Goal: Find specific page/section: Find specific page/section

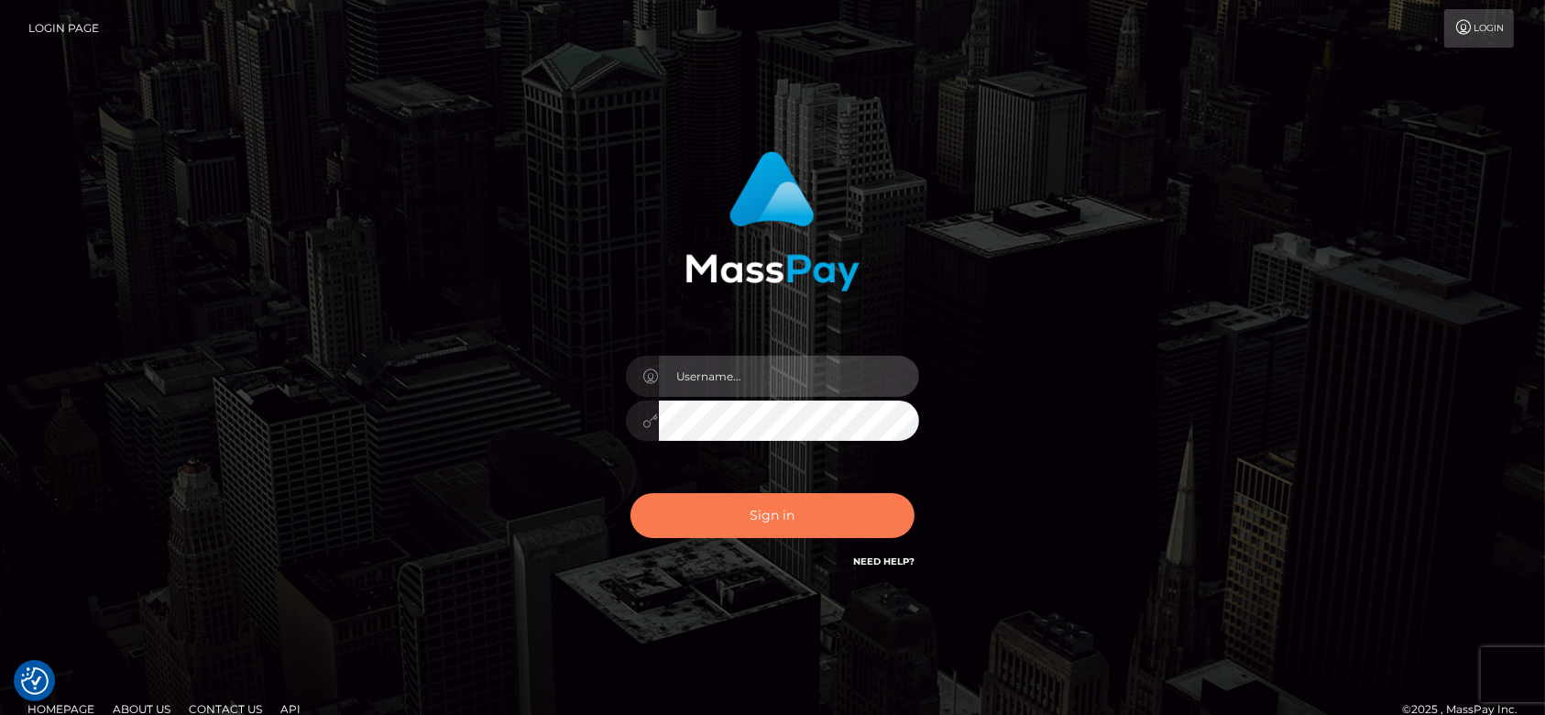
type input "[DOMAIN_NAME]"
click at [752, 527] on button "Sign in" at bounding box center [773, 515] width 284 height 45
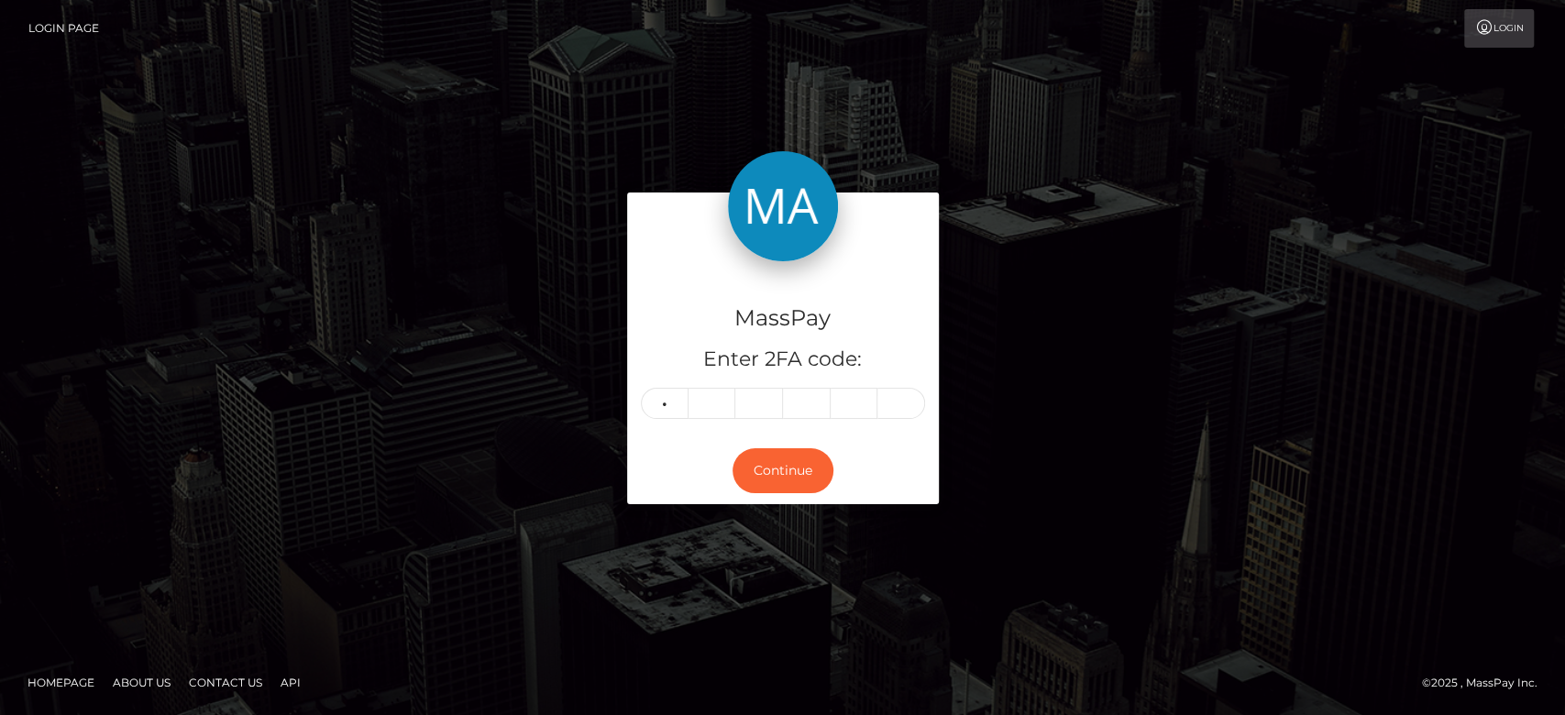
type input "0"
type input "4"
type input "1"
type input "6"
type input "8"
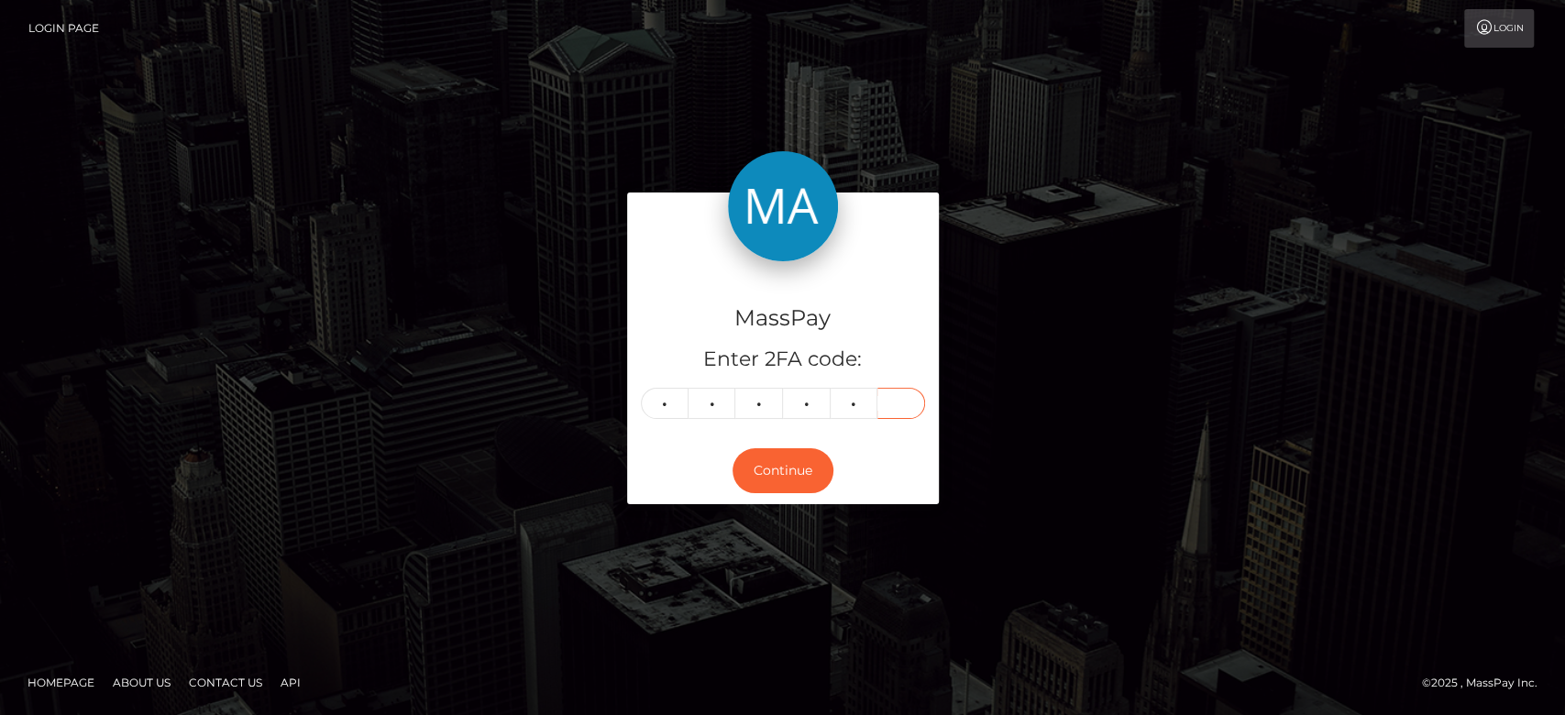
type input "5"
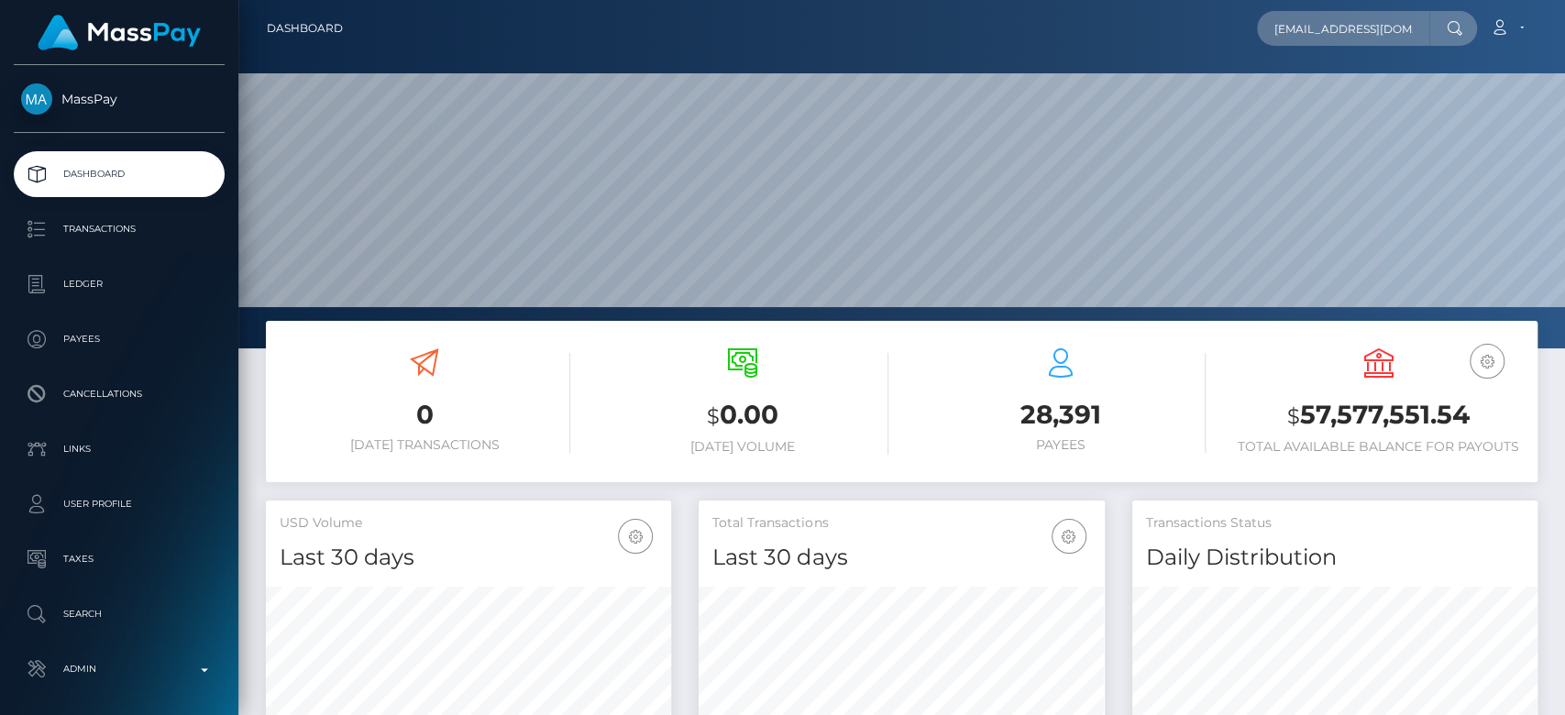
scroll to position [324, 405]
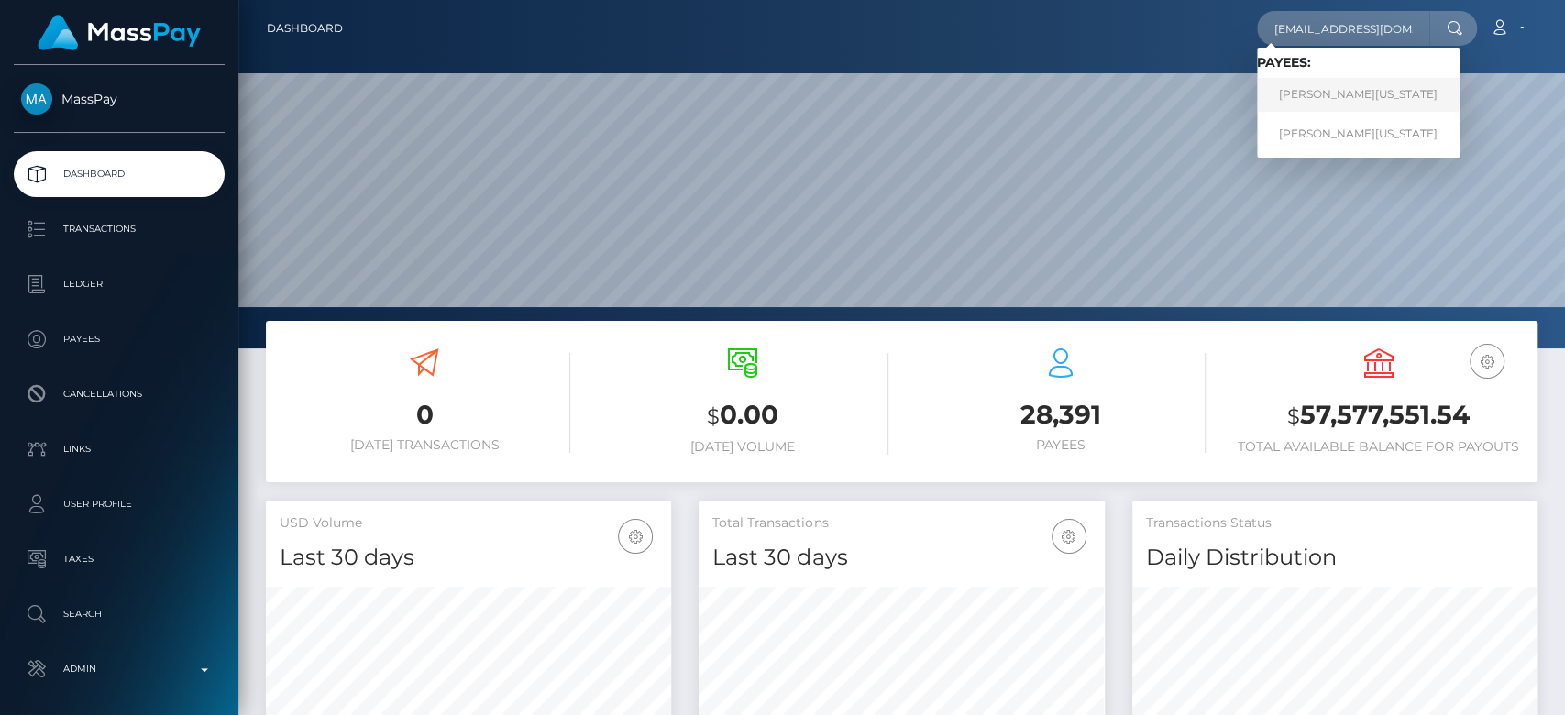
type input "shanie395@gmail.com"
click at [1344, 95] on link "SHANIE SHABAYLA WASHINGTON" at bounding box center [1358, 95] width 203 height 34
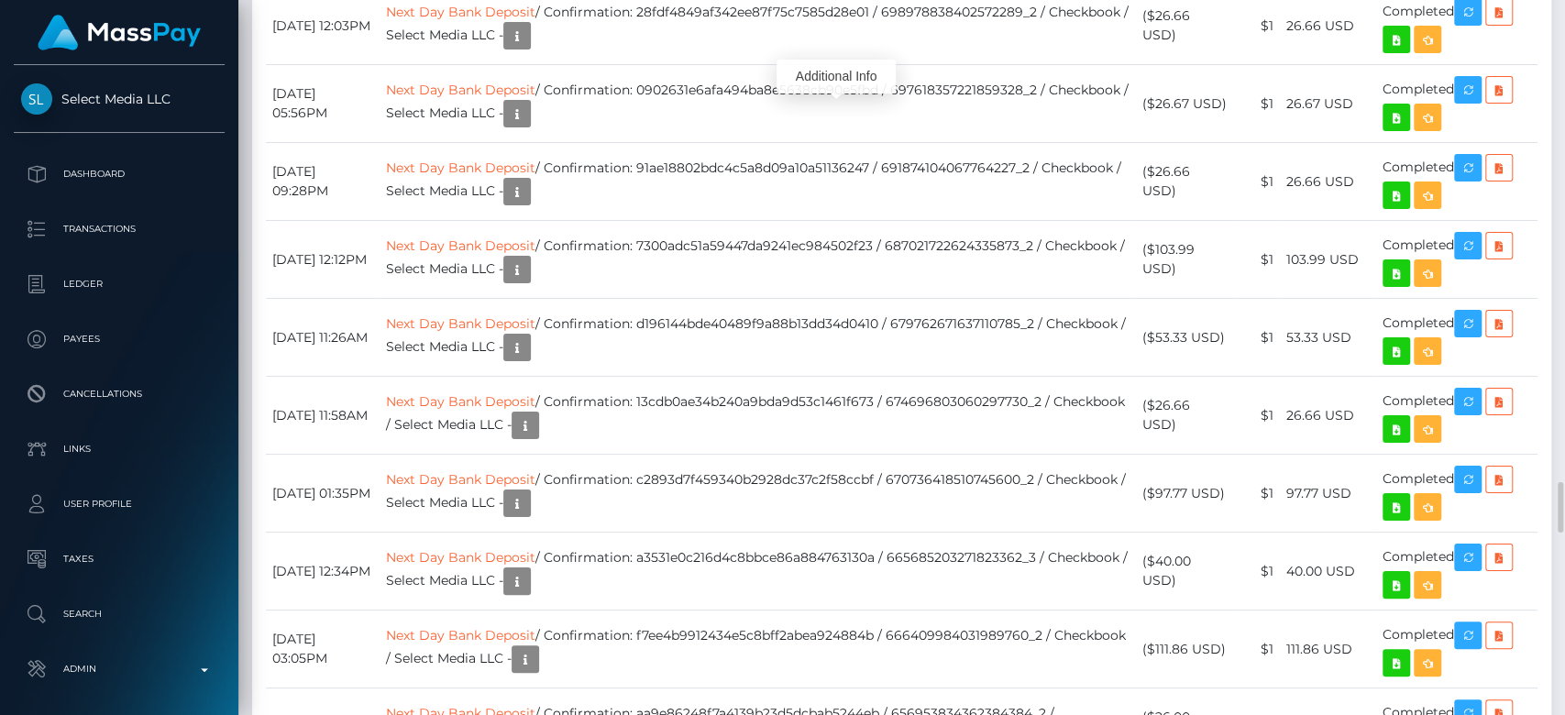
scroll to position [220, 405]
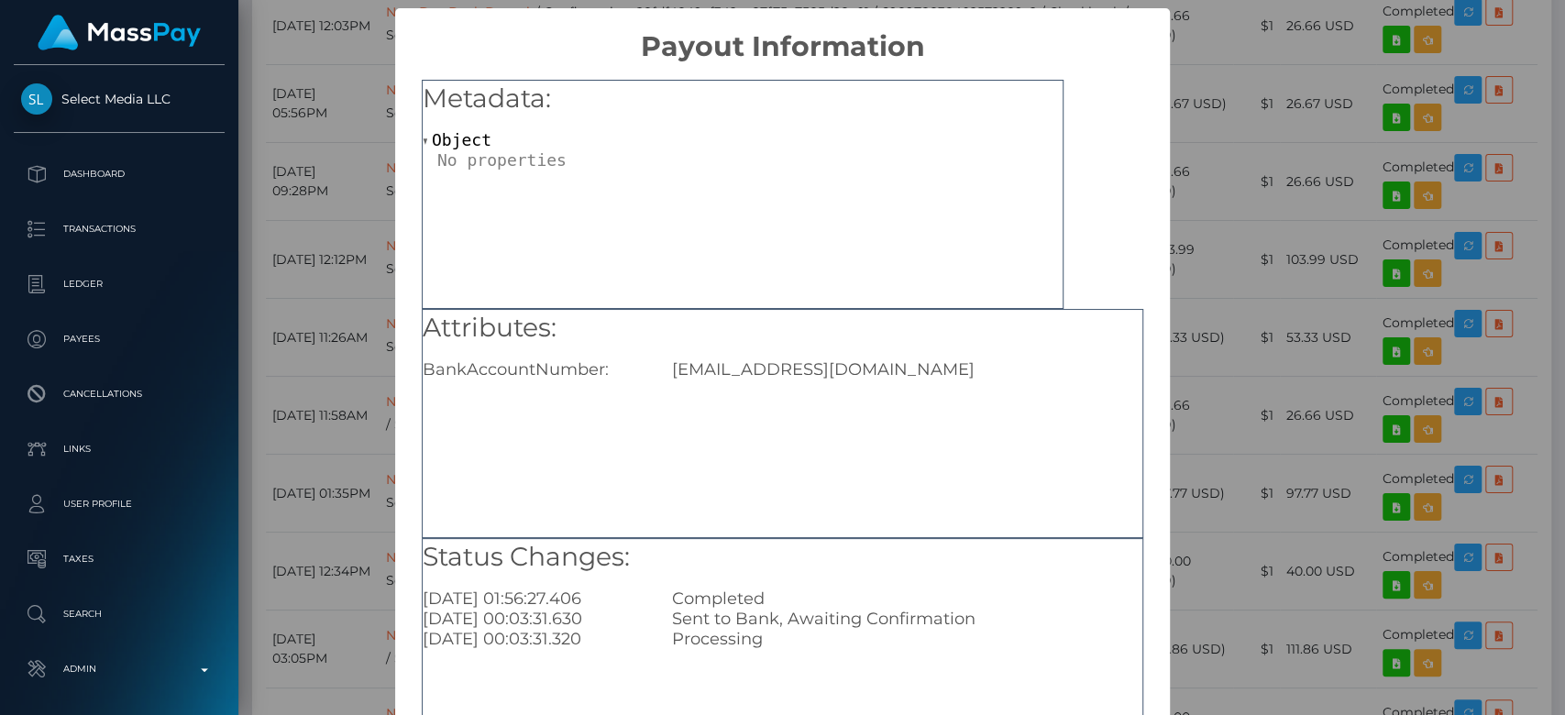
click at [1223, 375] on div "× Payout Information Metadata: Object Attributes: BankAccountNumber: shanie395@…" at bounding box center [782, 357] width 1565 height 715
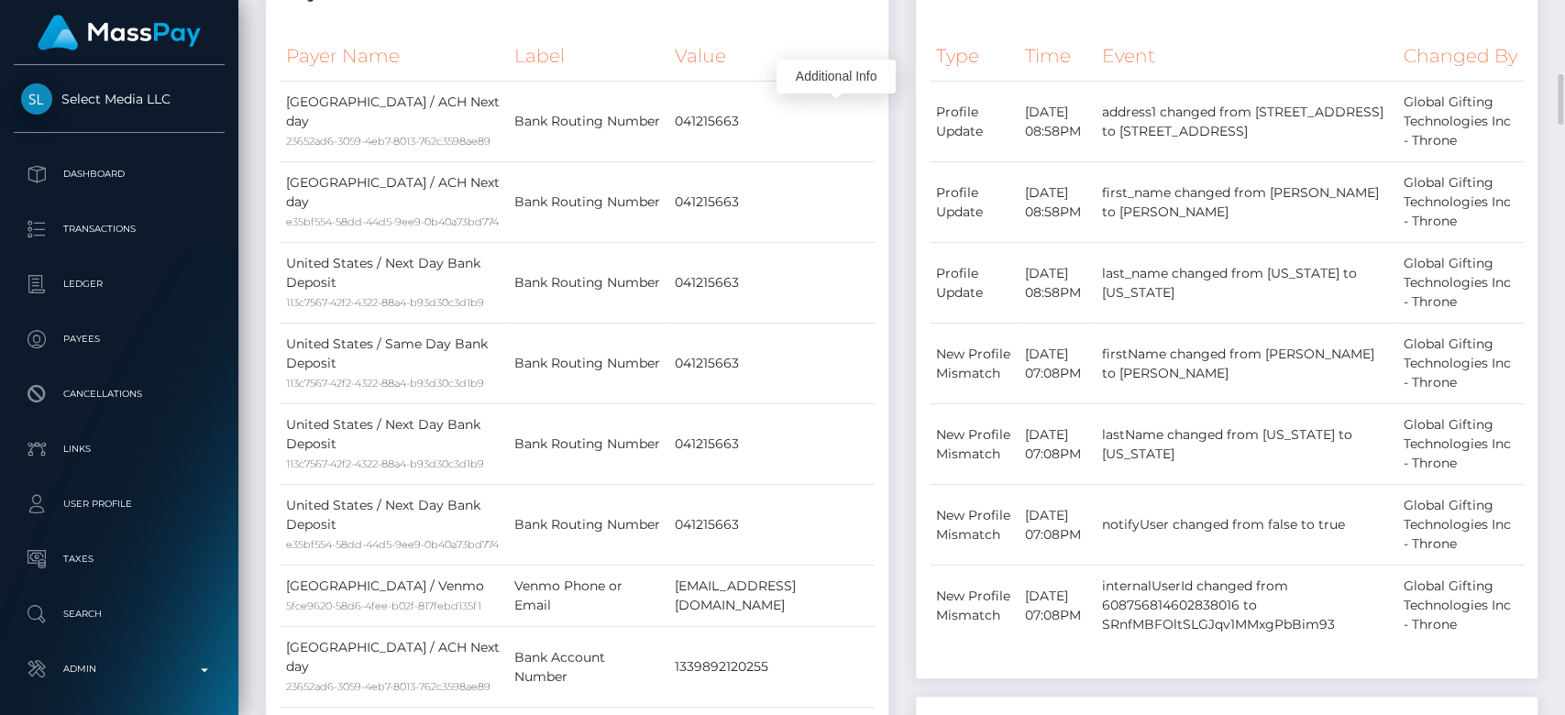
scroll to position [0, 0]
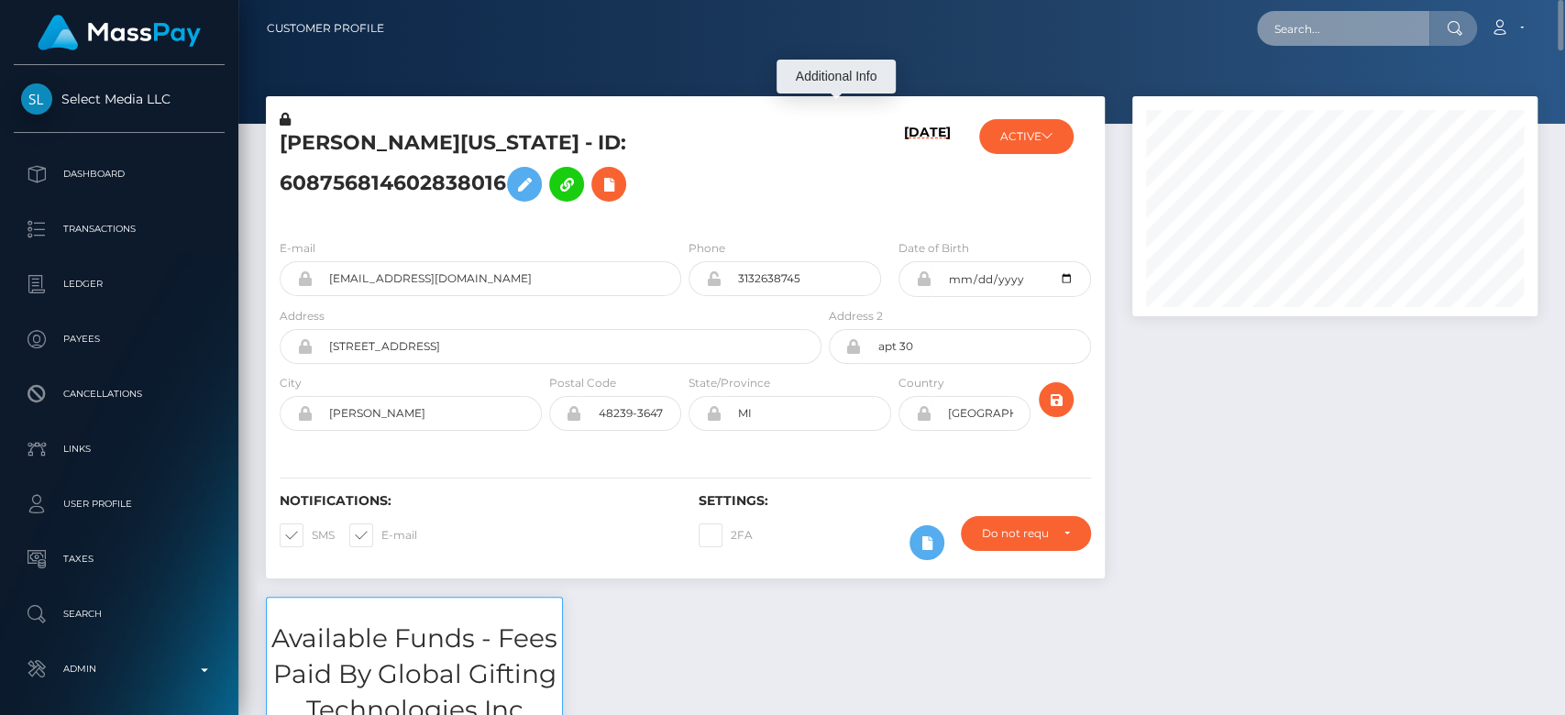
click at [1340, 21] on input "text" at bounding box center [1343, 28] width 172 height 35
paste input "[EMAIL_ADDRESS][DOMAIN_NAME]"
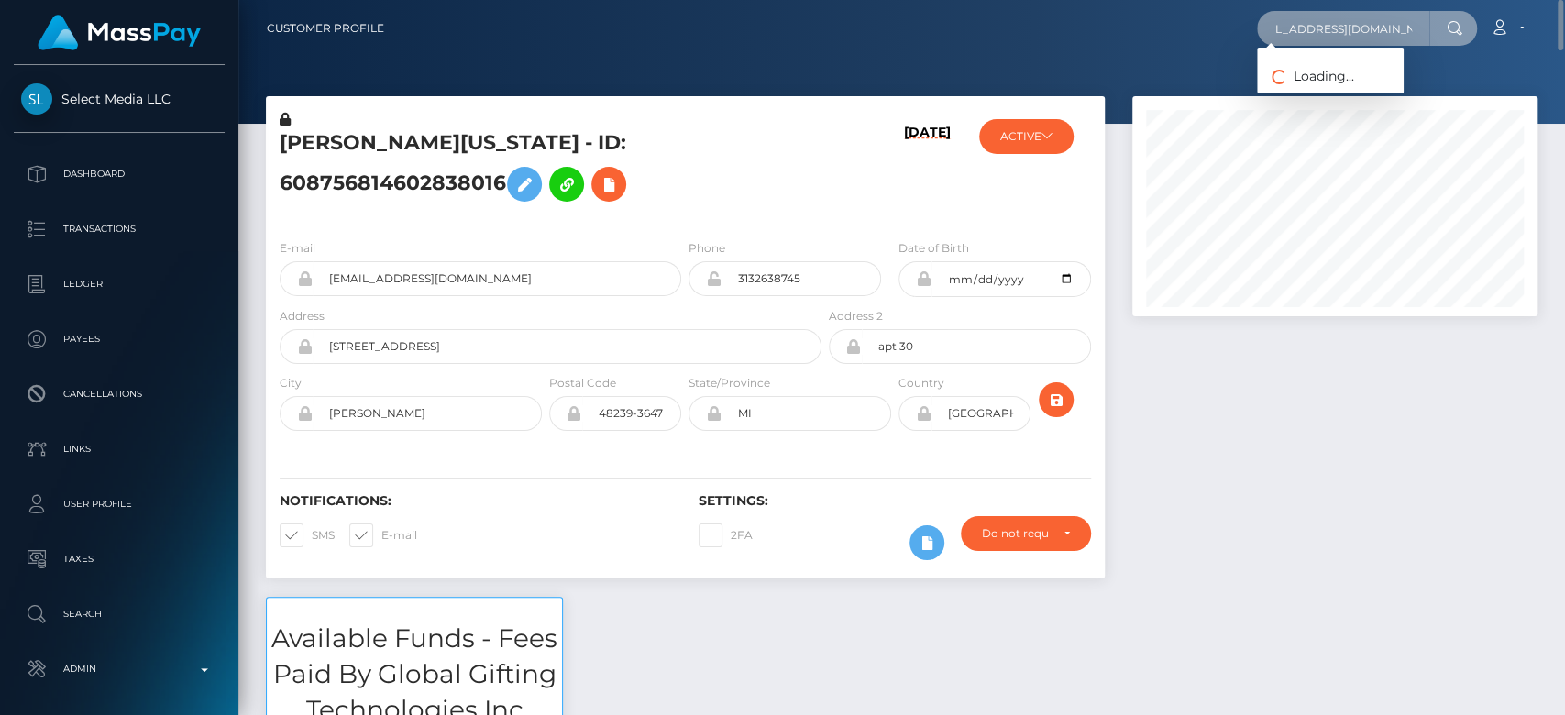
type input "[EMAIL_ADDRESS][DOMAIN_NAME]"
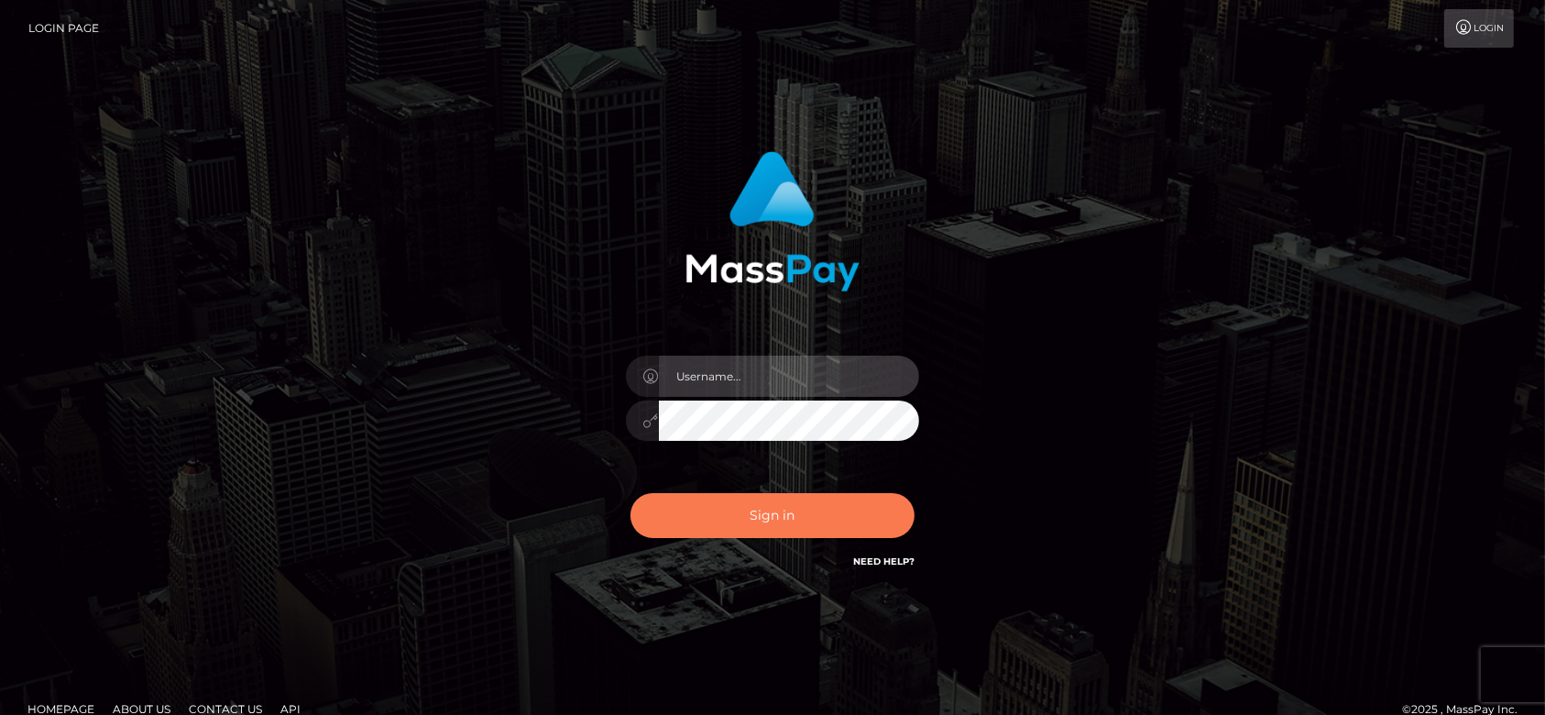
type input "fr.es"
click at [779, 510] on button "Sign in" at bounding box center [773, 515] width 284 height 45
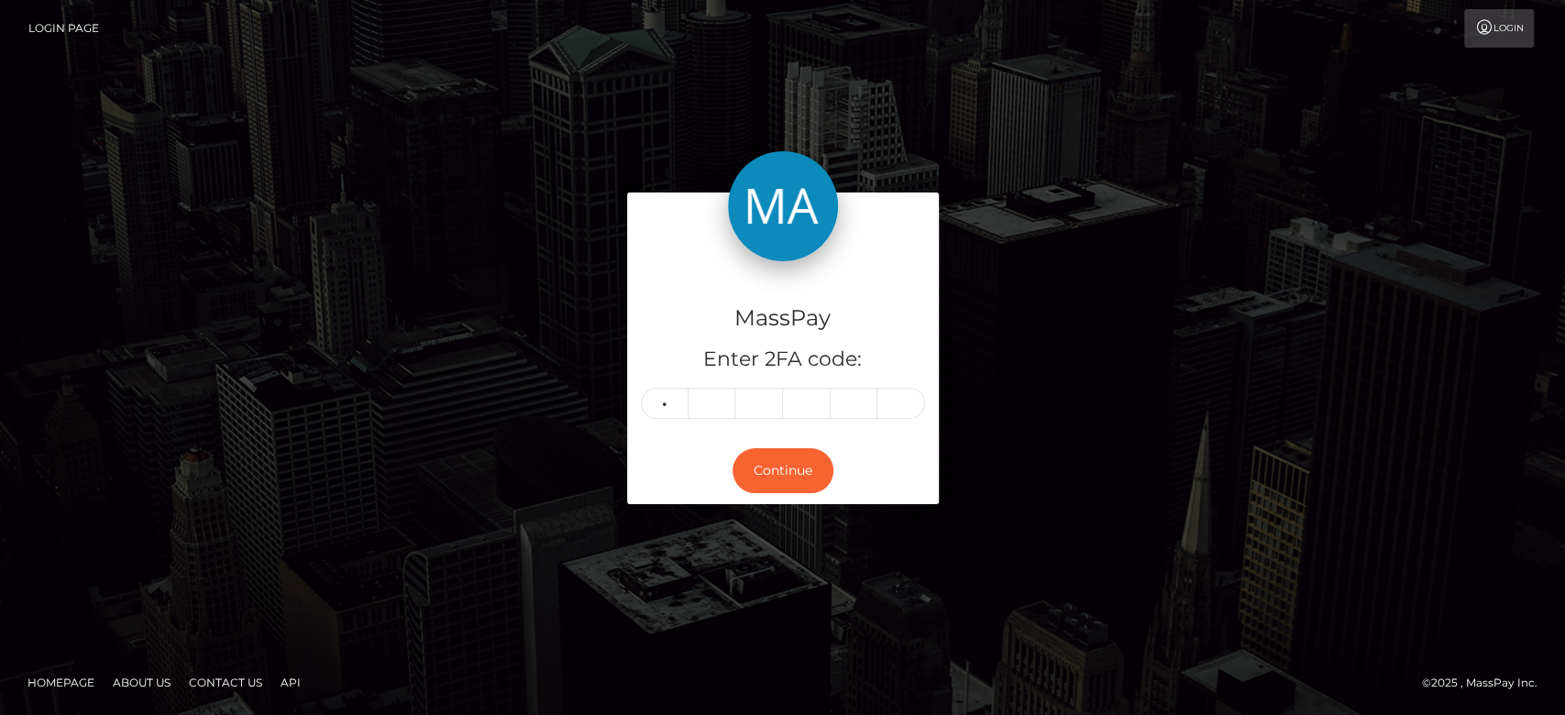
type input "1"
type input "9"
type input "8"
type input "2"
type input "5"
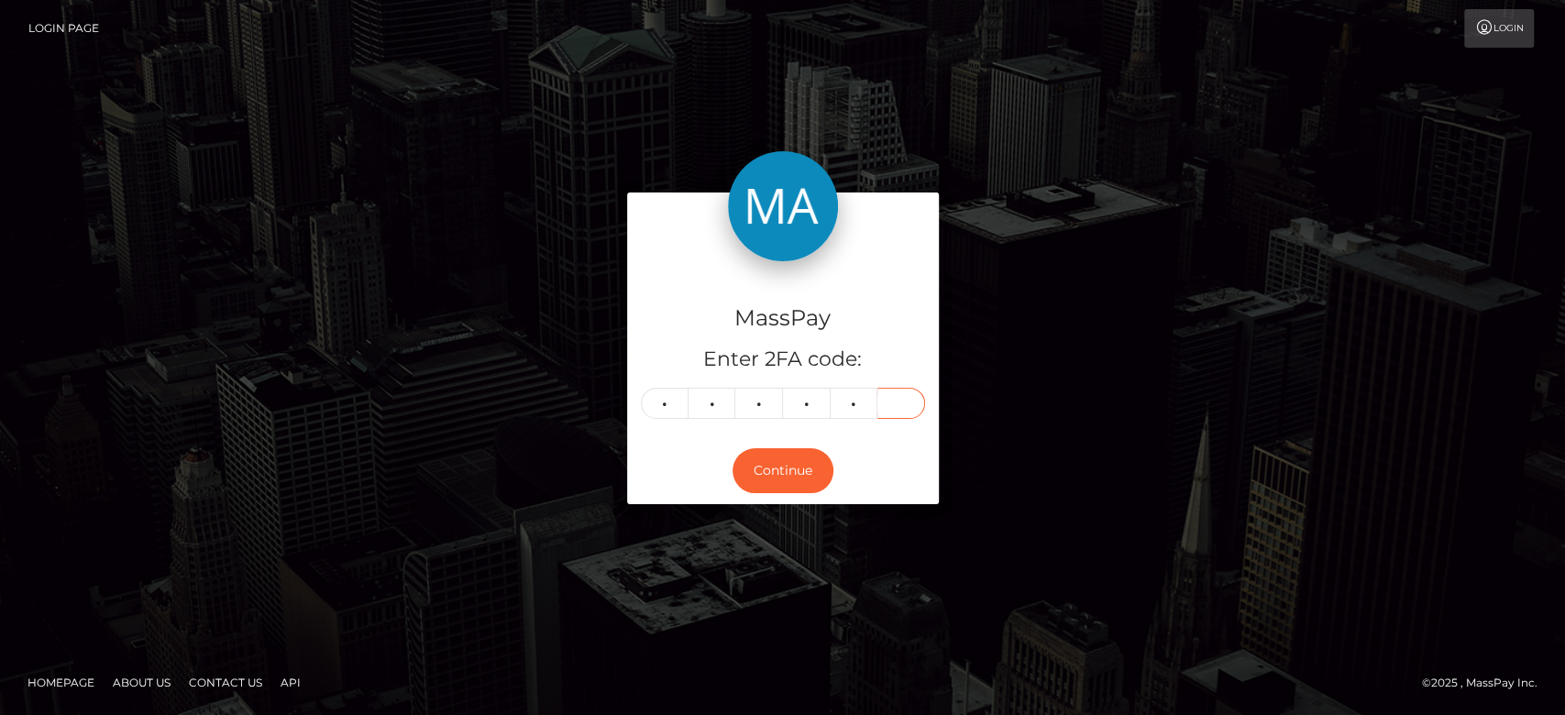
type input "2"
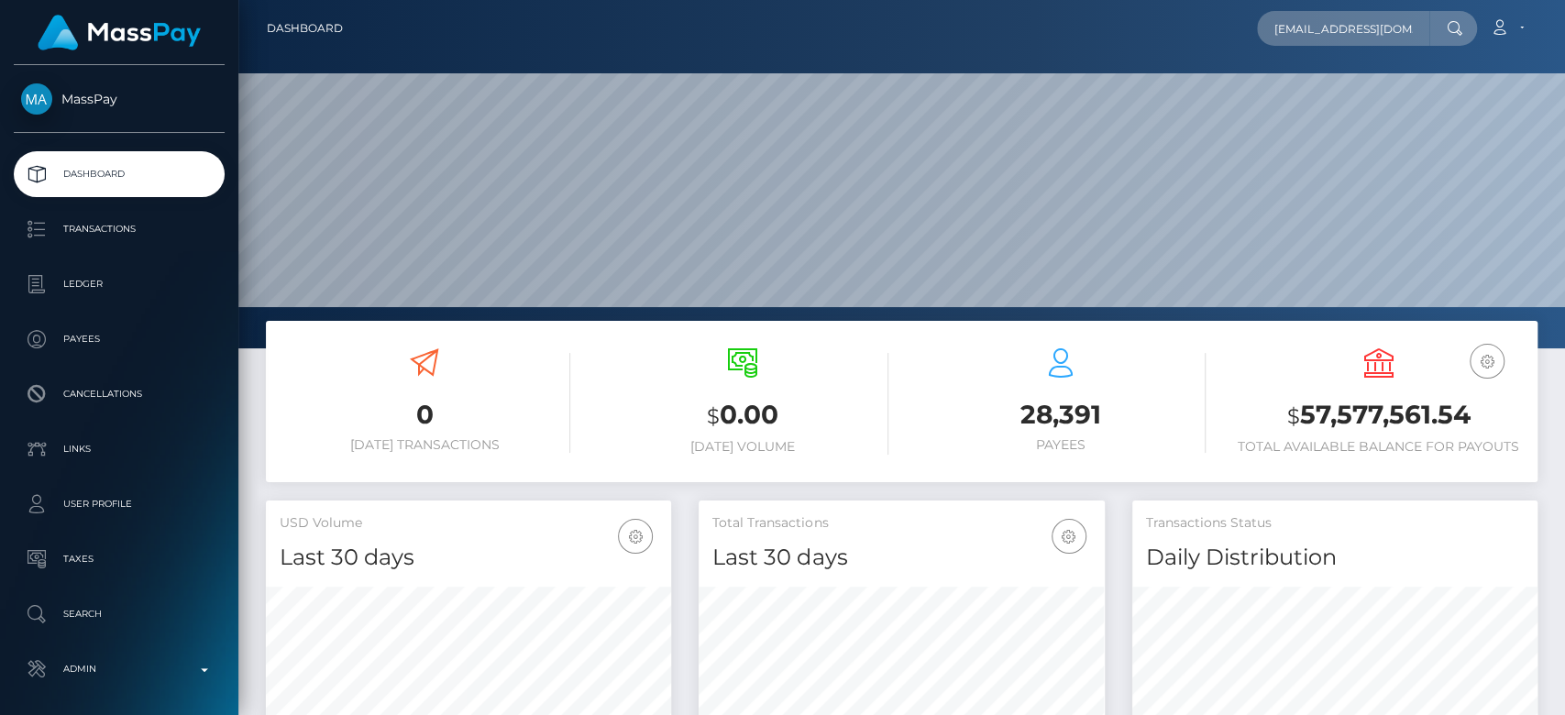
scroll to position [324, 405]
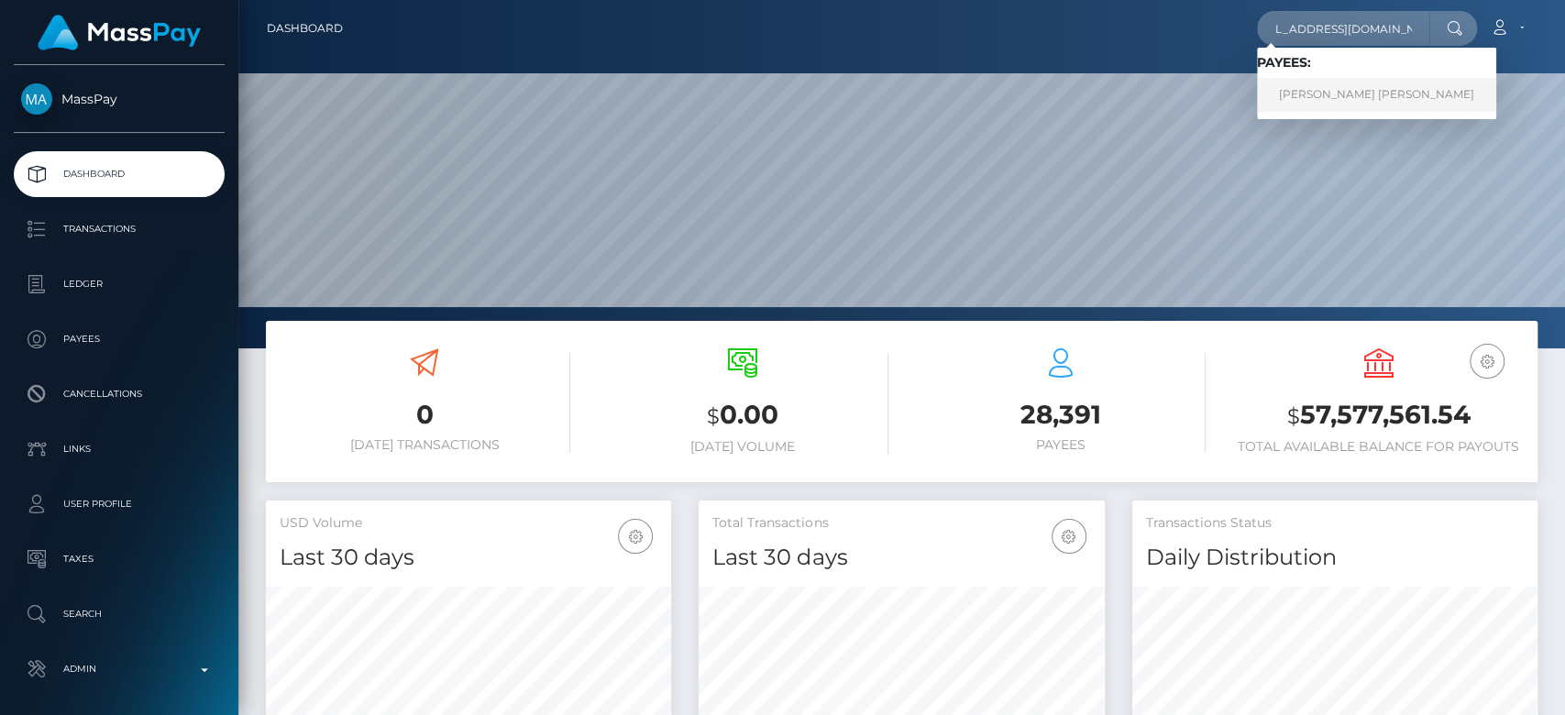
type input "[EMAIL_ADDRESS][DOMAIN_NAME]"
click at [1343, 83] on link "[PERSON_NAME] [PERSON_NAME]" at bounding box center [1376, 95] width 239 height 34
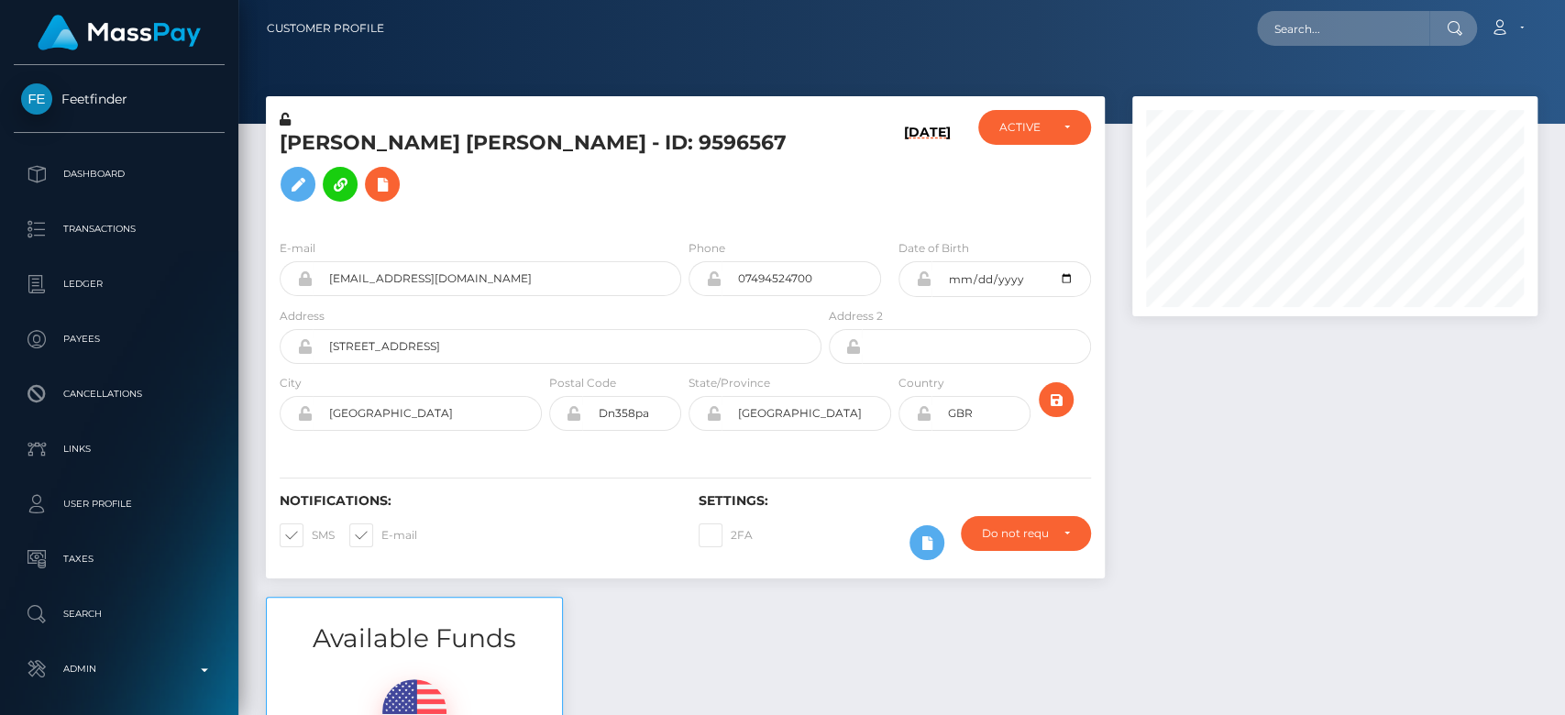
scroll to position [220, 405]
